Goal: Transaction & Acquisition: Obtain resource

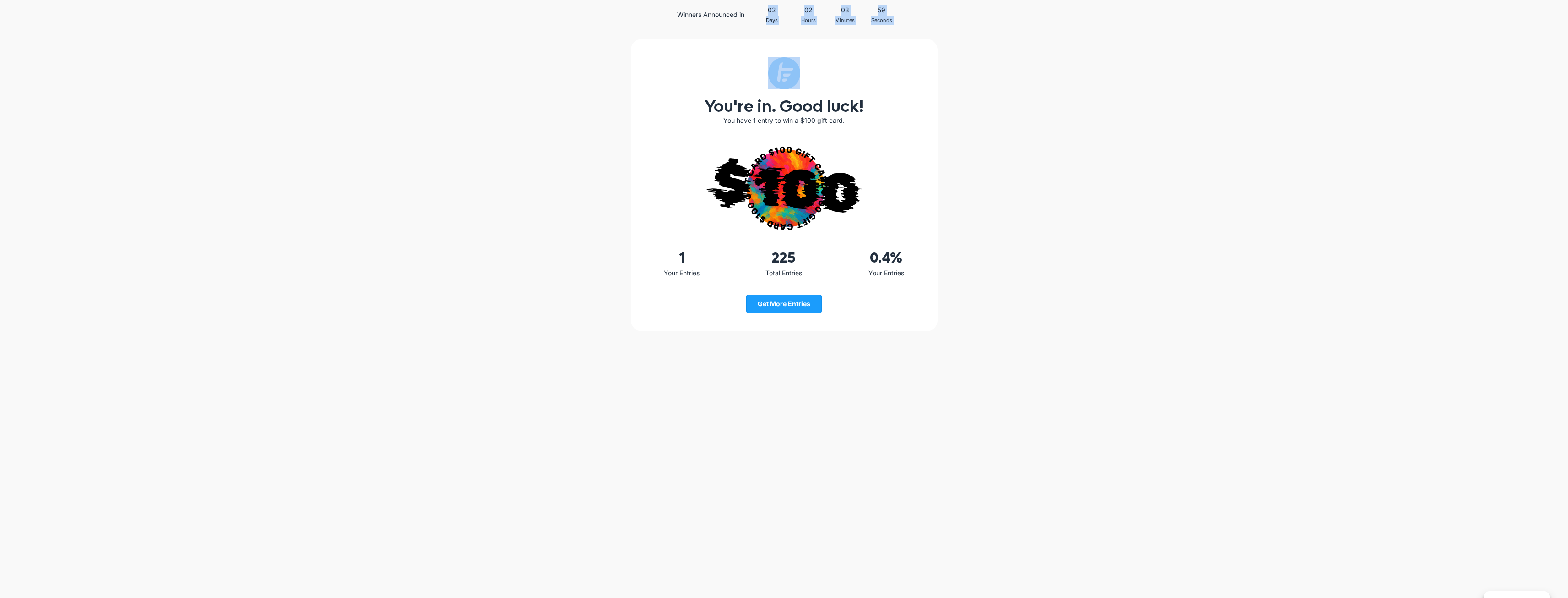
drag, startPoint x: 773, startPoint y: 9, endPoint x: 922, endPoint y: 30, distance: 150.5
click at [922, 30] on div "Winners Announced in 02 Days 02 Hours 03 Minutes 59 Seconds You're in. Good luc…" at bounding box center [784, 302] width 1568 height 606
click at [922, 30] on div "You're in. Good luck! You have 1 entry to win a $100 gift card. 1 Your Entries …" at bounding box center [784, 318] width 1568 height 577
drag, startPoint x: 898, startPoint y: 20, endPoint x: 760, endPoint y: 14, distance: 138.1
click at [760, 14] on div "02 Days 02 Hours 03 Minutes 58 Seconds" at bounding box center [841, 14] width 175 height 21
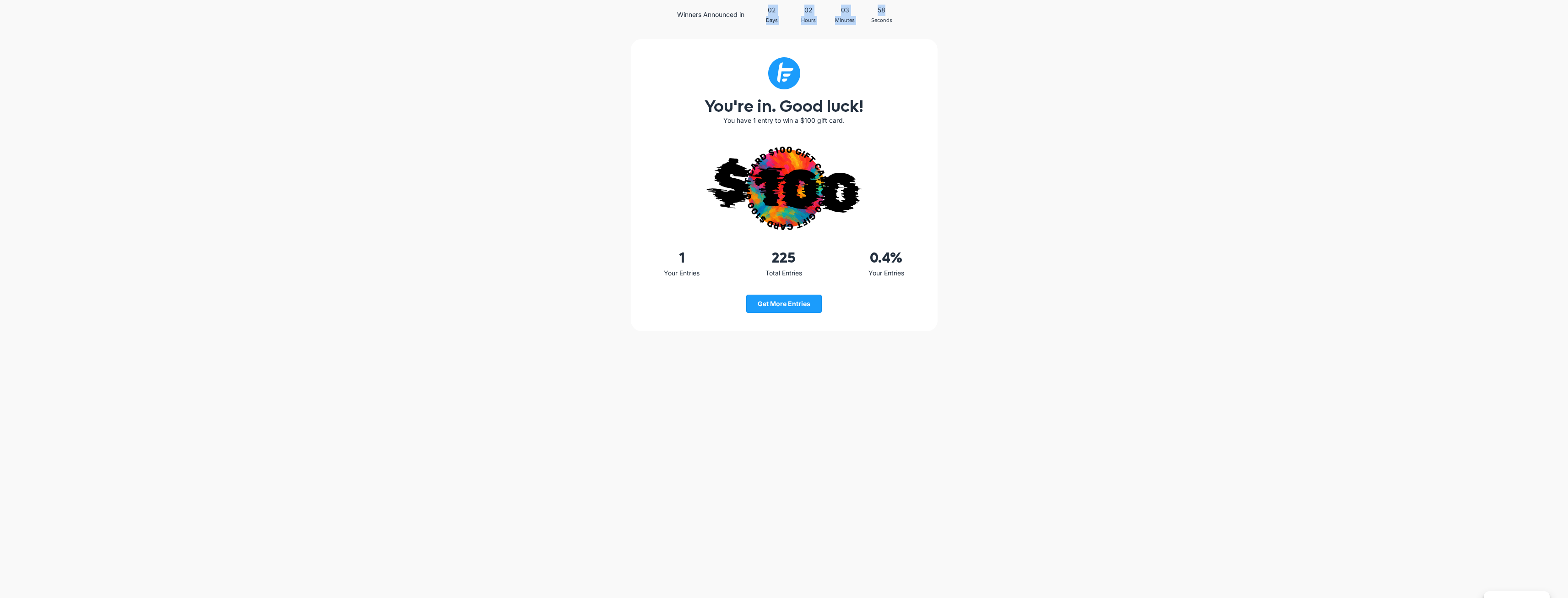
click at [760, 14] on span "02" at bounding box center [771, 10] width 36 height 11
drag, startPoint x: 854, startPoint y: 103, endPoint x: 703, endPoint y: 101, distance: 151.0
click at [703, 101] on h2 "You're in. Good luck!" at bounding box center [784, 107] width 289 height 17
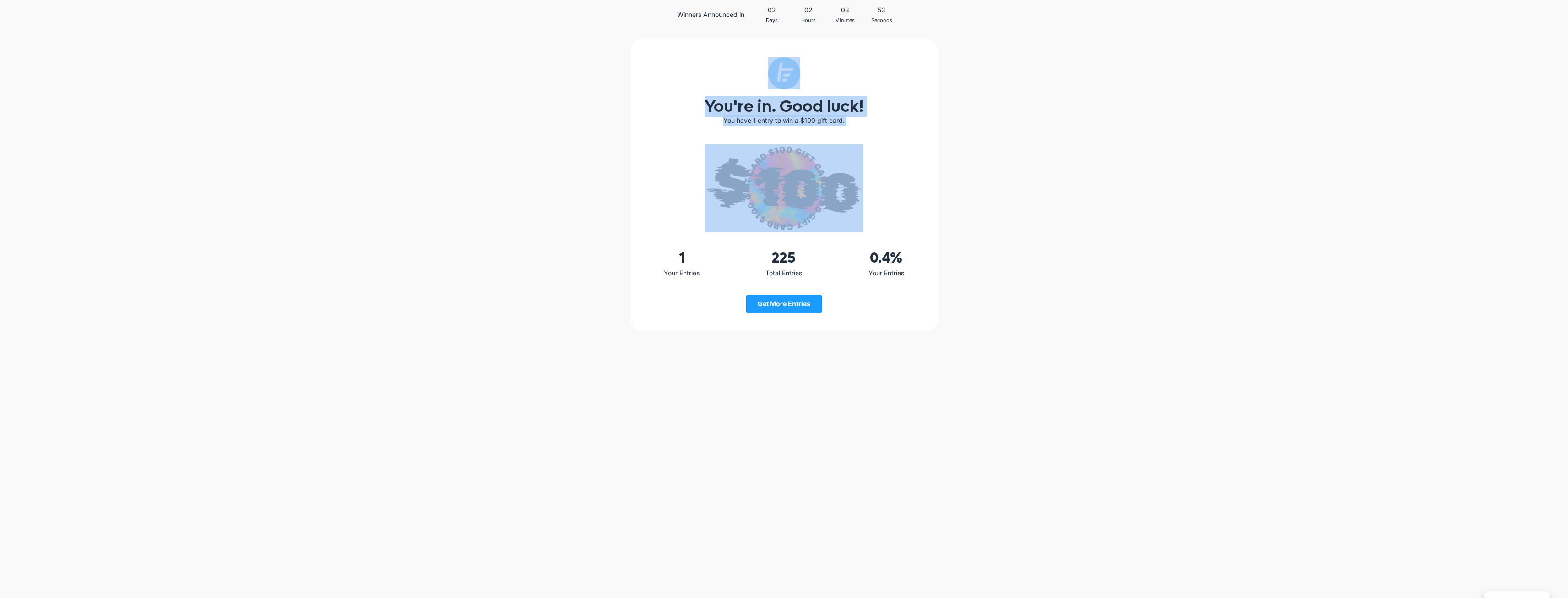
drag, startPoint x: 661, startPoint y: 93, endPoint x: 916, endPoint y: 141, distance: 259.5
click at [916, 141] on div "You're in. Good luck! You have 1 entry to win a $100 gift card. 1 Your Entries …" at bounding box center [784, 185] width 307 height 293
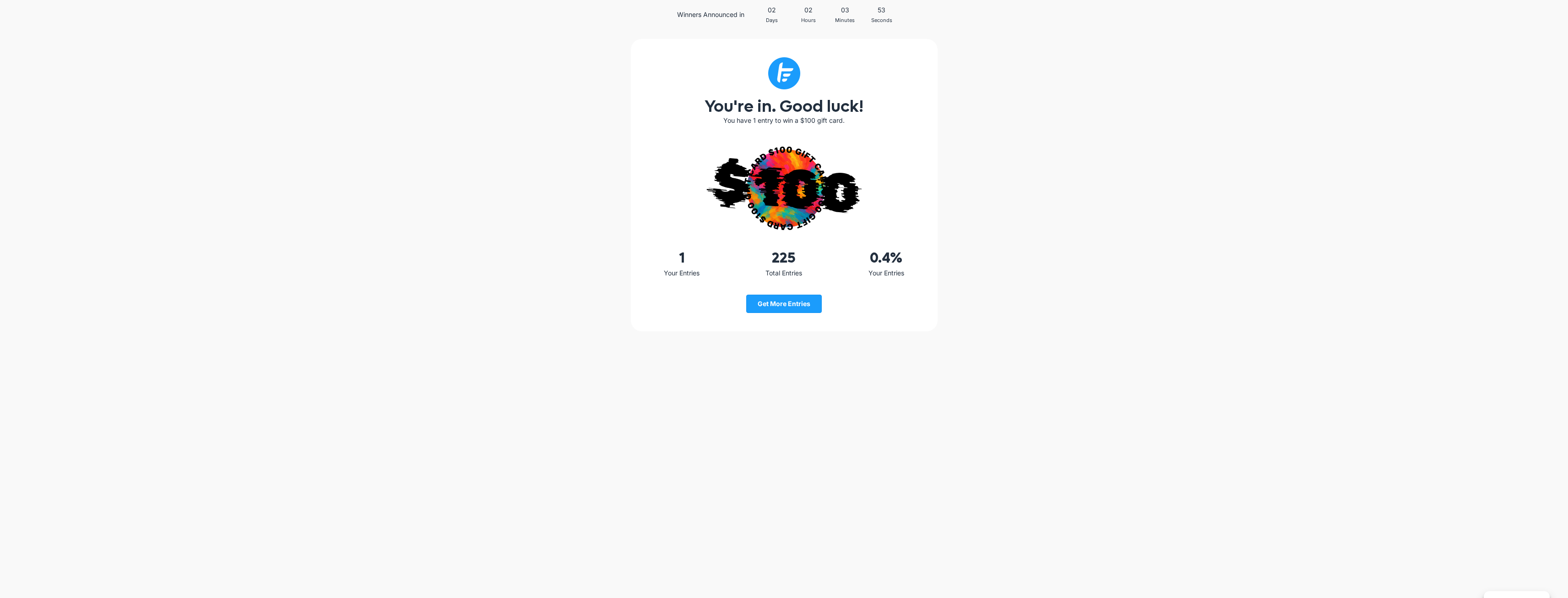
click at [916, 141] on div "You're in. Good luck! You have 1 entry to win a $100 gift card. 1 Your Entries …" at bounding box center [784, 185] width 307 height 293
click at [781, 306] on span "Get More Entries" at bounding box center [784, 303] width 52 height 8
